Goal: Information Seeking & Learning: Learn about a topic

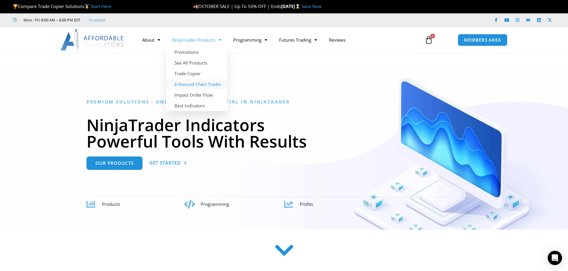
drag, startPoint x: 213, startPoint y: 85, endPoint x: 296, endPoint y: 87, distance: 83.2
click at [213, 85] on link "Enhanced Chart Trader" at bounding box center [196, 84] width 61 height 11
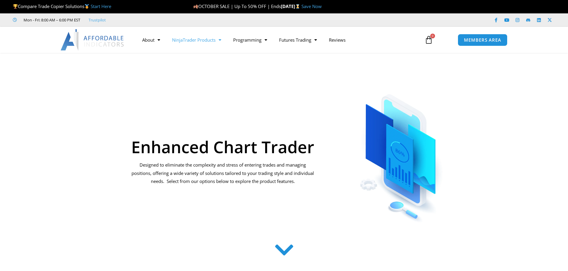
click at [203, 42] on link "NinjaTrader Products" at bounding box center [196, 40] width 61 height 14
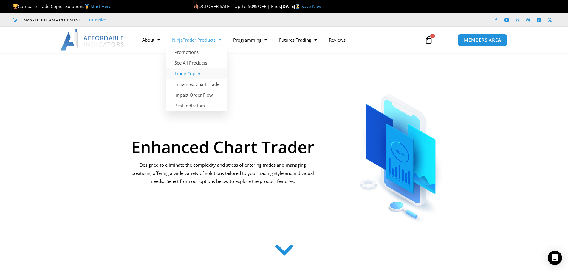
click at [201, 73] on link "Trade Copier" at bounding box center [196, 73] width 61 height 11
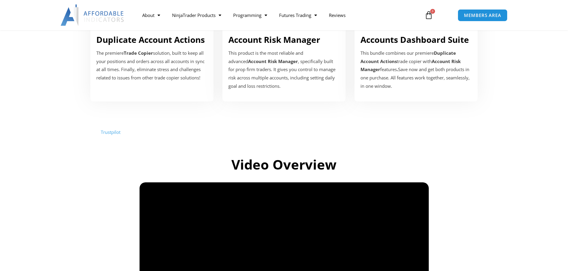
scroll to position [109, 0]
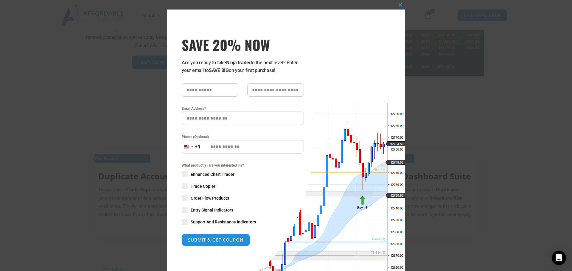
click at [33, 94] on div "Close this module SAVE 20% NOW Are you ready to take NinjaTrader to the next le…" at bounding box center [286, 135] width 572 height 271
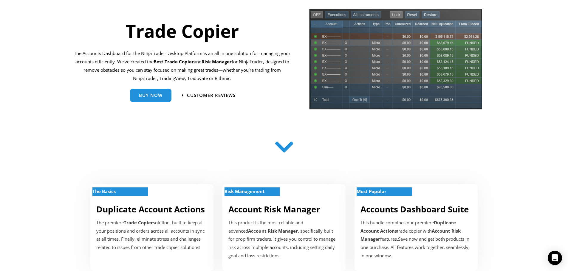
scroll to position [0, 0]
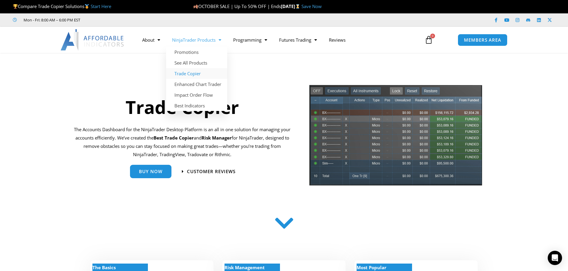
click at [197, 73] on link "Trade Copier" at bounding box center [196, 73] width 61 height 11
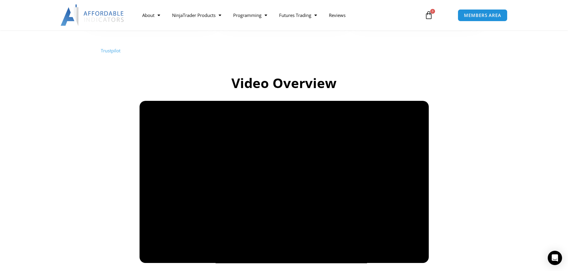
scroll to position [218, 0]
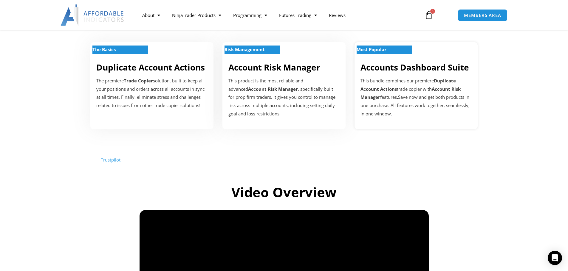
click at [378, 52] on strong "Most Popular" at bounding box center [371, 49] width 30 height 6
